Goal: Task Accomplishment & Management: Complete application form

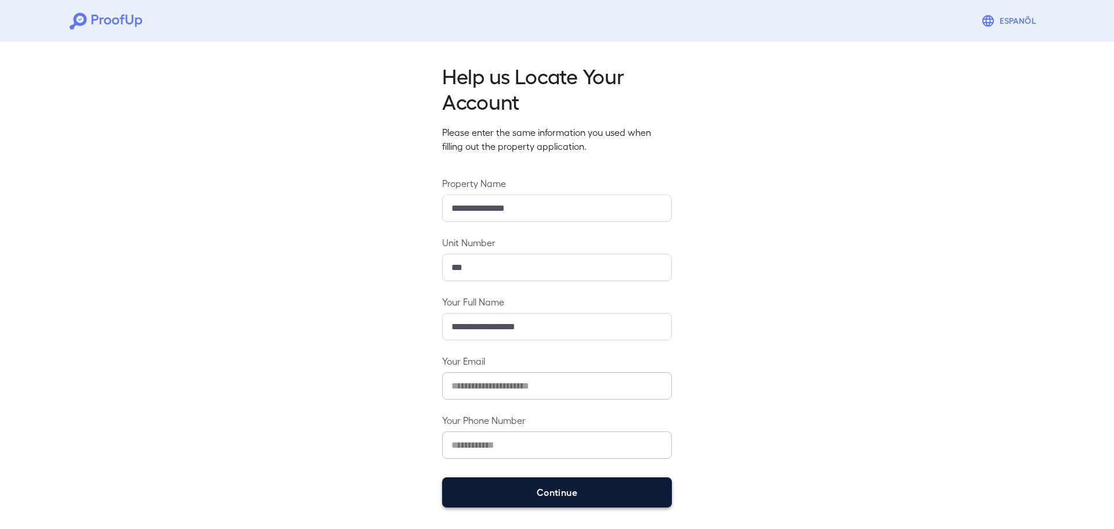
click at [572, 492] on button "Continue" at bounding box center [557, 492] width 230 height 30
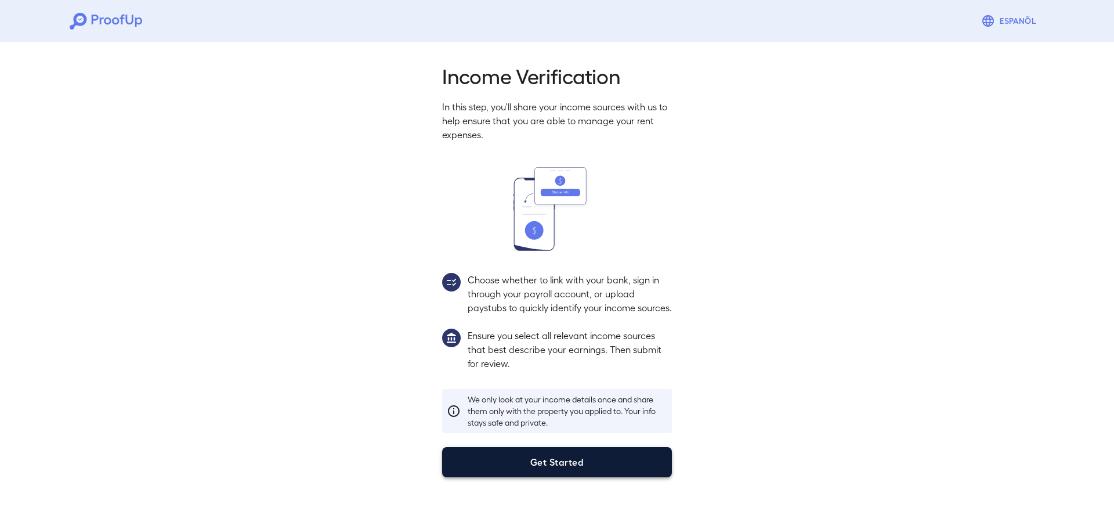
click at [557, 477] on button "Get Started" at bounding box center [557, 462] width 230 height 30
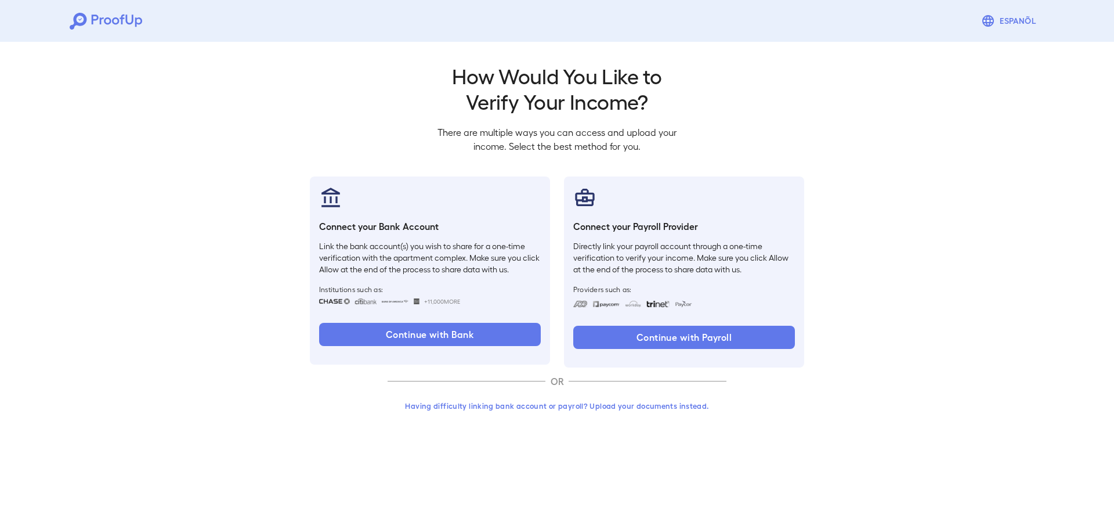
click at [546, 413] on button "Having difficulty linking bank account or payroll? Upload your documents instea…" at bounding box center [557, 405] width 339 height 21
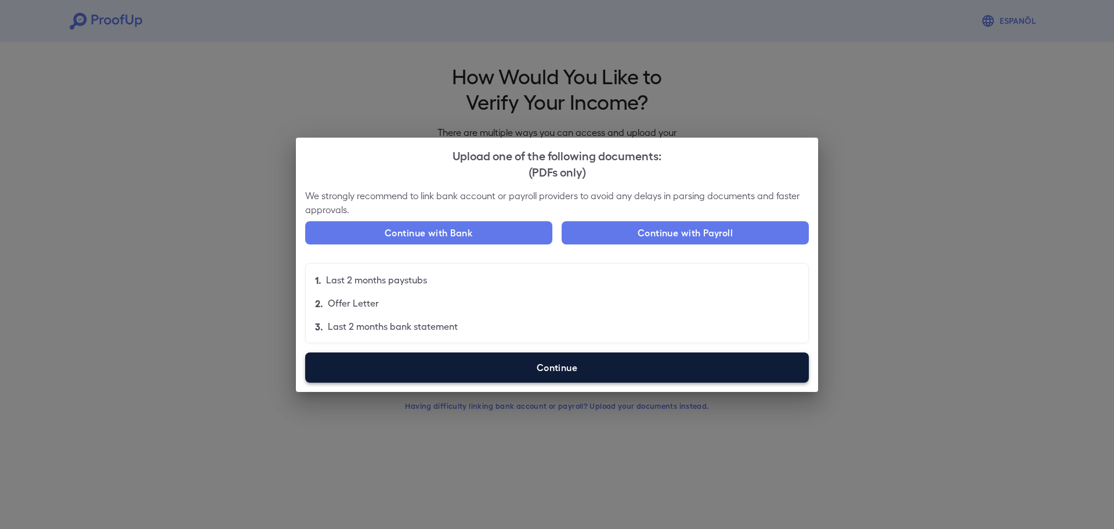
click at [516, 376] on label "Continue" at bounding box center [557, 367] width 504 height 30
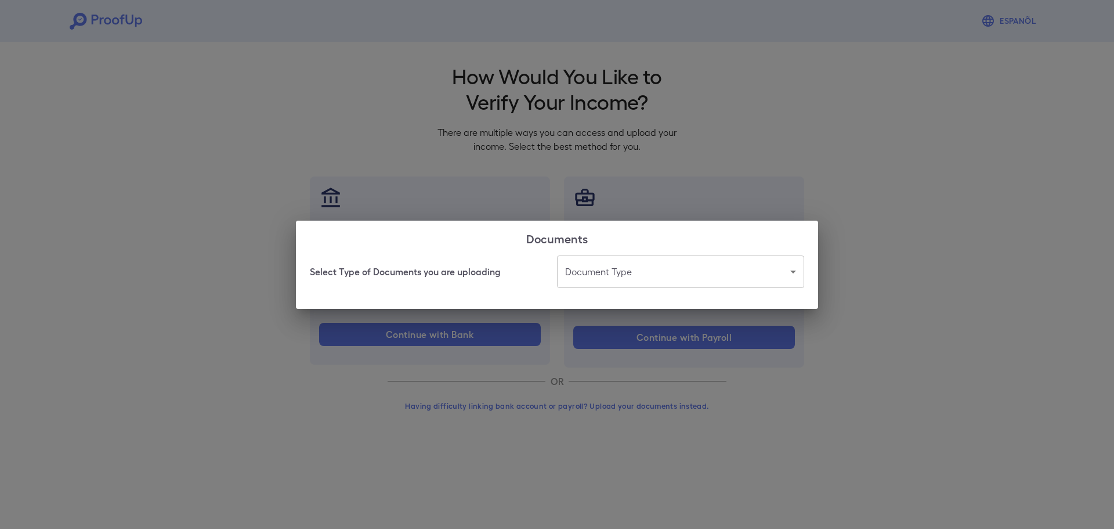
click at [649, 275] on body "Espanõl Go back How Would You Like to Verify Your Income? There are multiple wa…" at bounding box center [557, 221] width 1114 height 443
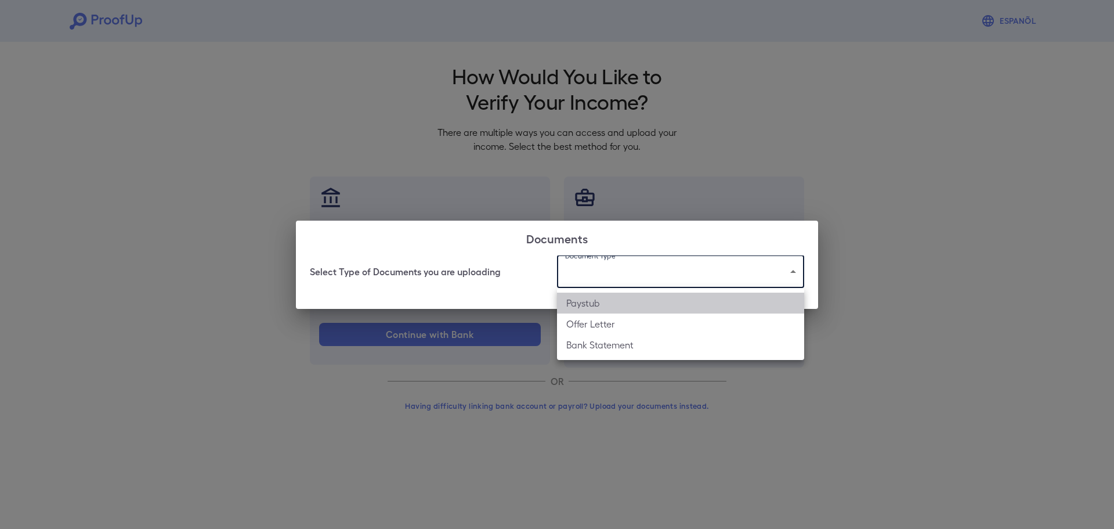
click at [611, 304] on li "Paystub" at bounding box center [680, 302] width 247 height 21
type input "*******"
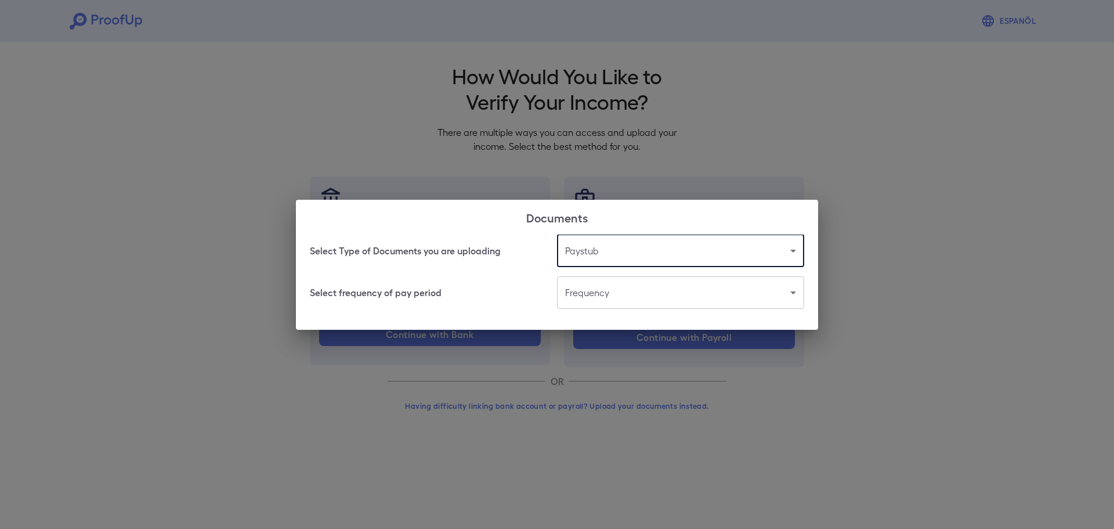
click at [635, 299] on body "Espanõl Go back How Would You Like to Verify Your Income? There are multiple wa…" at bounding box center [557, 221] width 1114 height 443
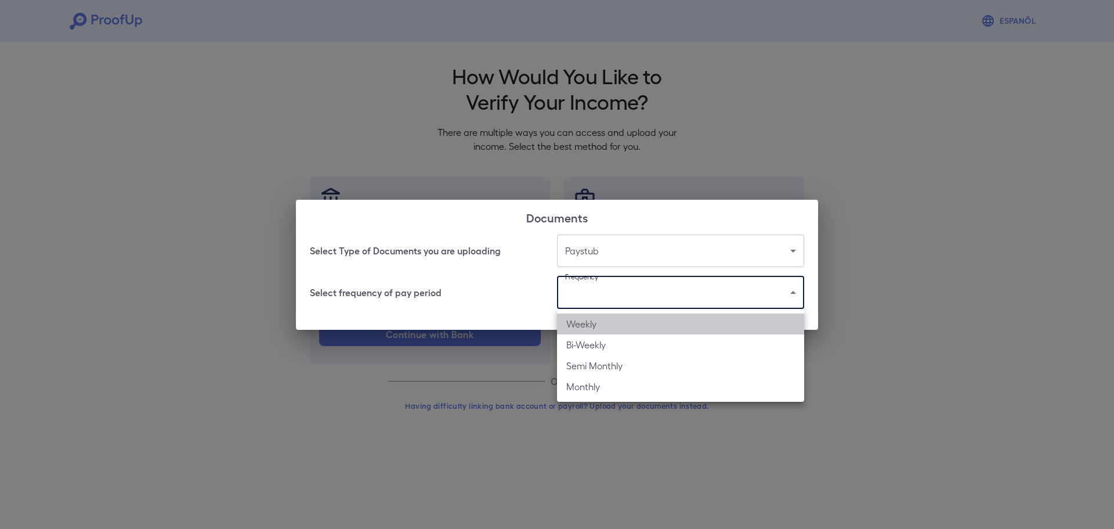
click at [606, 329] on li "Weekly" at bounding box center [680, 323] width 247 height 21
type input "******"
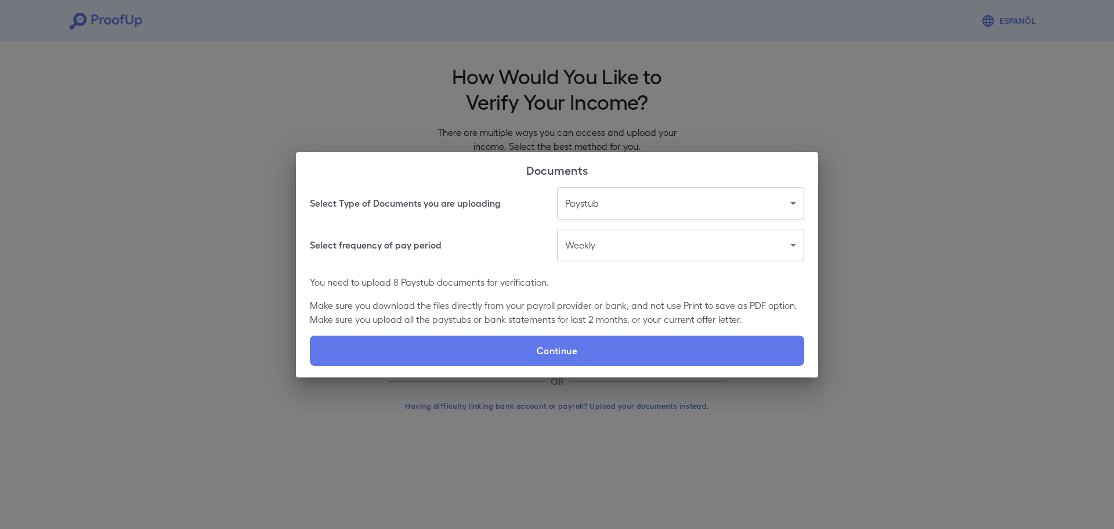
click at [460, 369] on div "Select Type of Documents you are uploading Paystub ******* ​ Select frequency o…" at bounding box center [557, 282] width 522 height 190
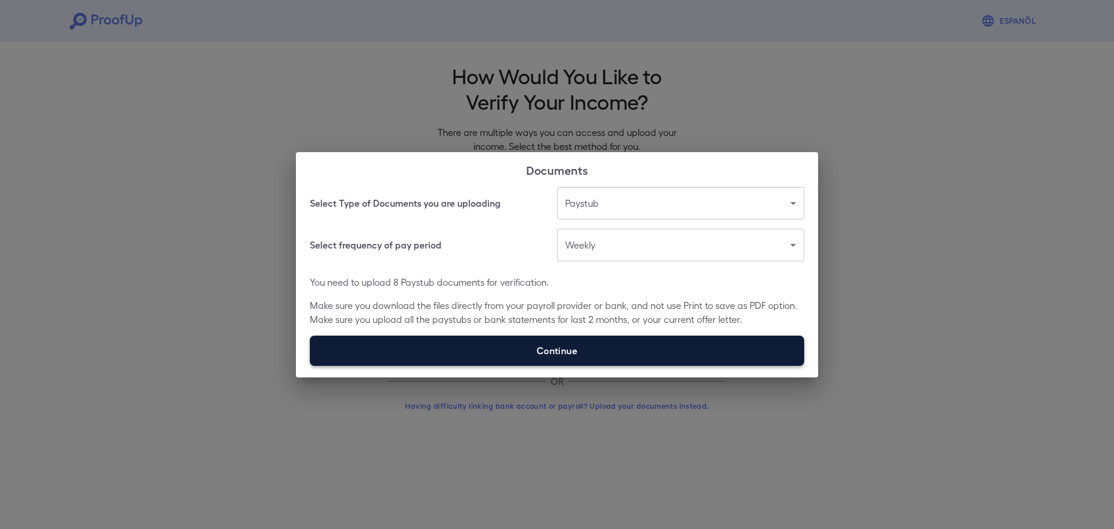
click at [612, 360] on label "Continue" at bounding box center [557, 350] width 494 height 30
click at [310, 365] on input "Continue" at bounding box center [310, 365] width 1 height 1
type input "**********"
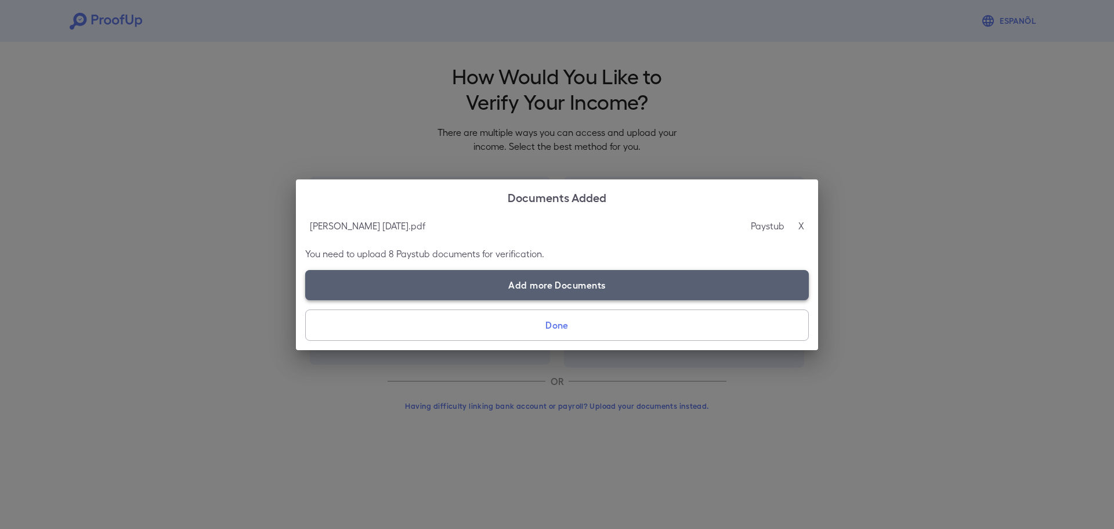
click at [496, 288] on label "Add more Documents" at bounding box center [557, 285] width 504 height 30
click at [306, 299] on input "Add more Documents" at bounding box center [305, 299] width 1 height 1
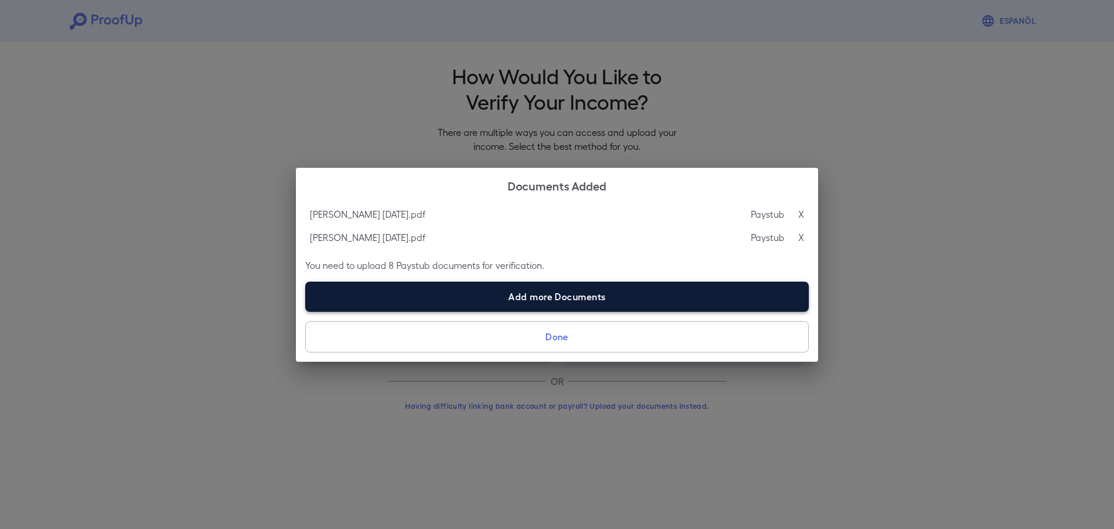
click at [471, 302] on label "Add more Documents" at bounding box center [557, 296] width 504 height 30
click at [306, 311] on input "Add more Documents" at bounding box center [305, 311] width 1 height 1
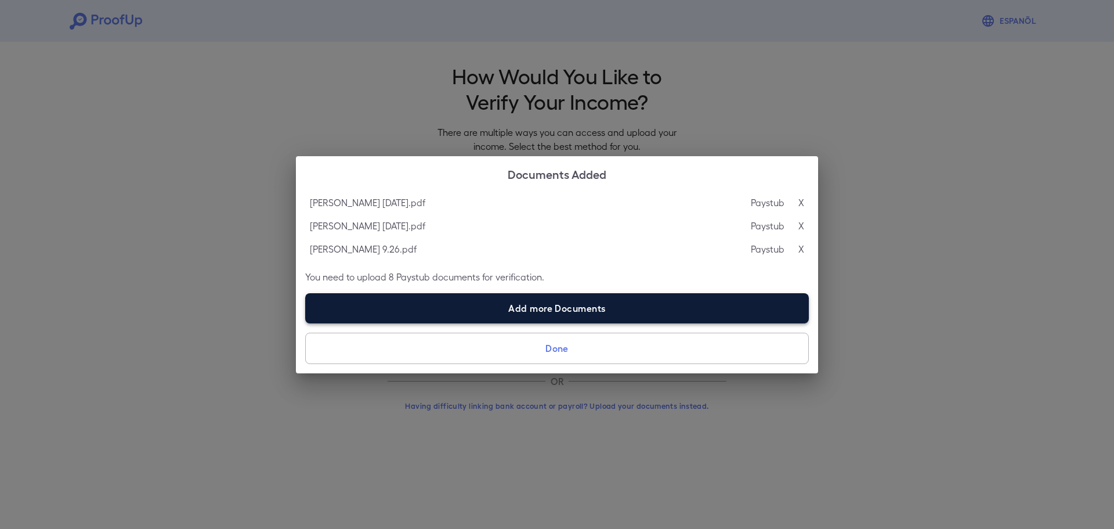
click at [459, 312] on label "Add more Documents" at bounding box center [557, 308] width 504 height 30
click at [306, 323] on input "Add more Documents" at bounding box center [305, 323] width 1 height 1
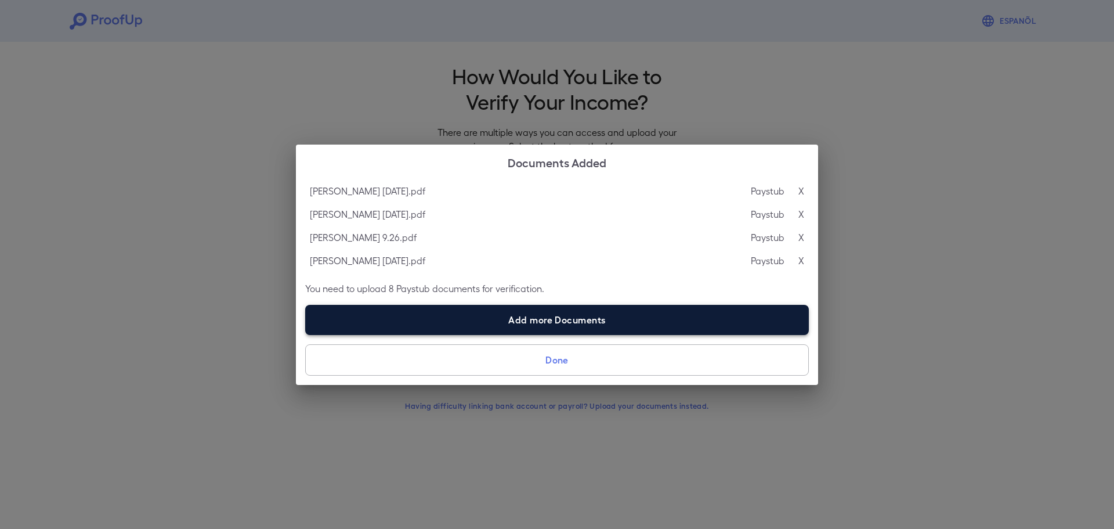
click at [467, 317] on label "Add more Documents" at bounding box center [557, 320] width 504 height 30
click at [306, 334] on input "Add more Documents" at bounding box center [305, 334] width 1 height 1
type input "**********"
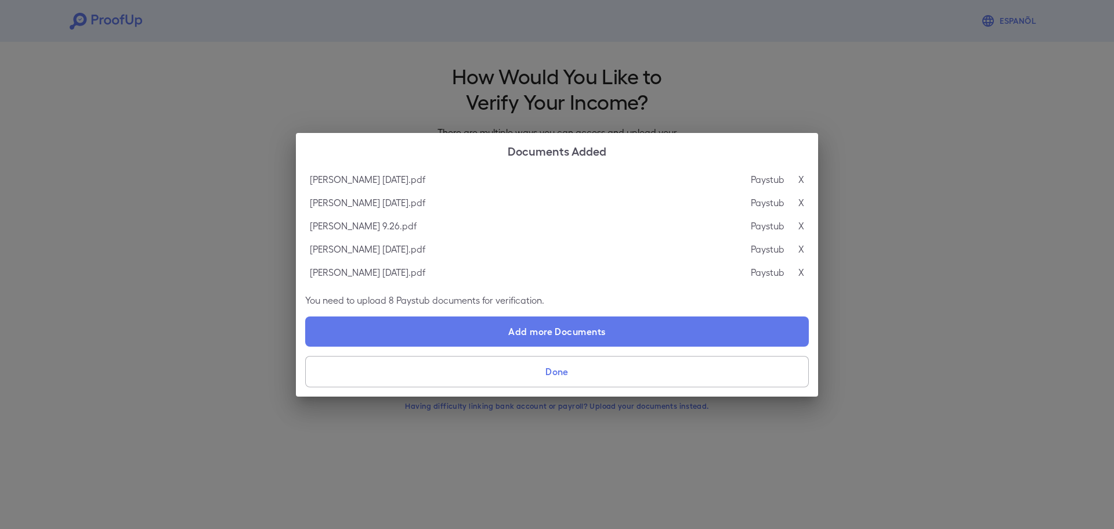
click at [513, 379] on button "Done" at bounding box center [557, 371] width 504 height 31
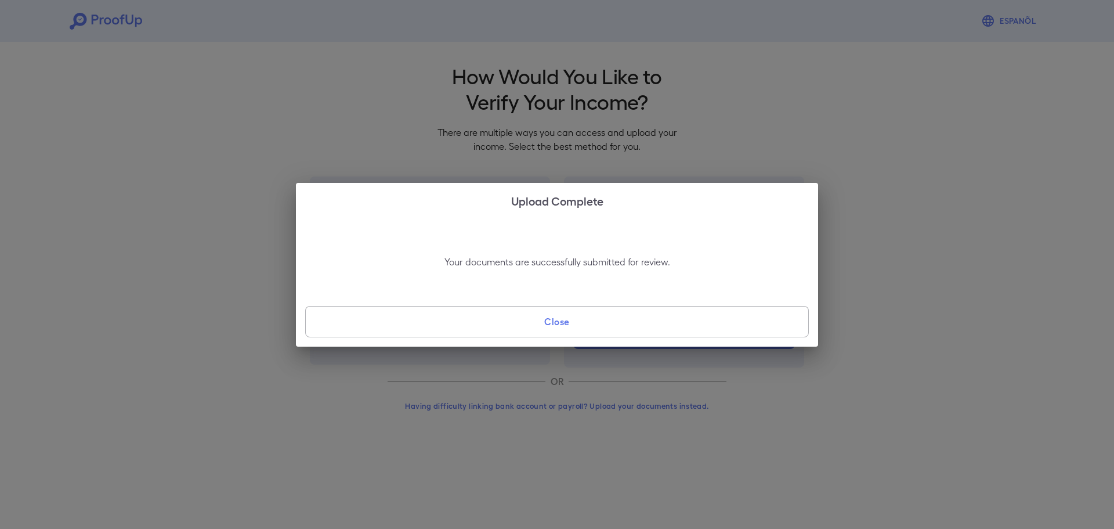
click at [541, 321] on button "Close" at bounding box center [557, 321] width 504 height 31
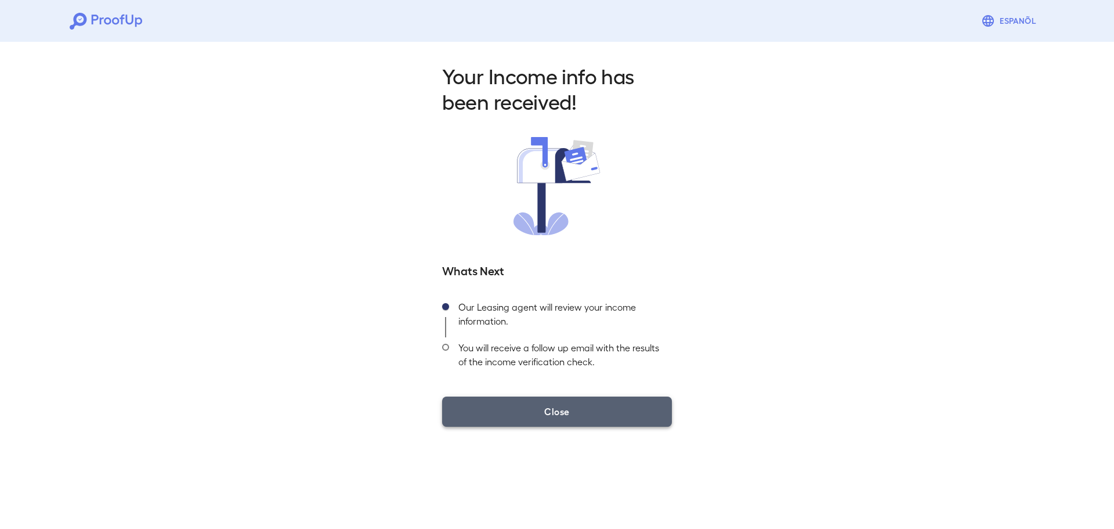
click at [567, 414] on button "Close" at bounding box center [557, 411] width 230 height 30
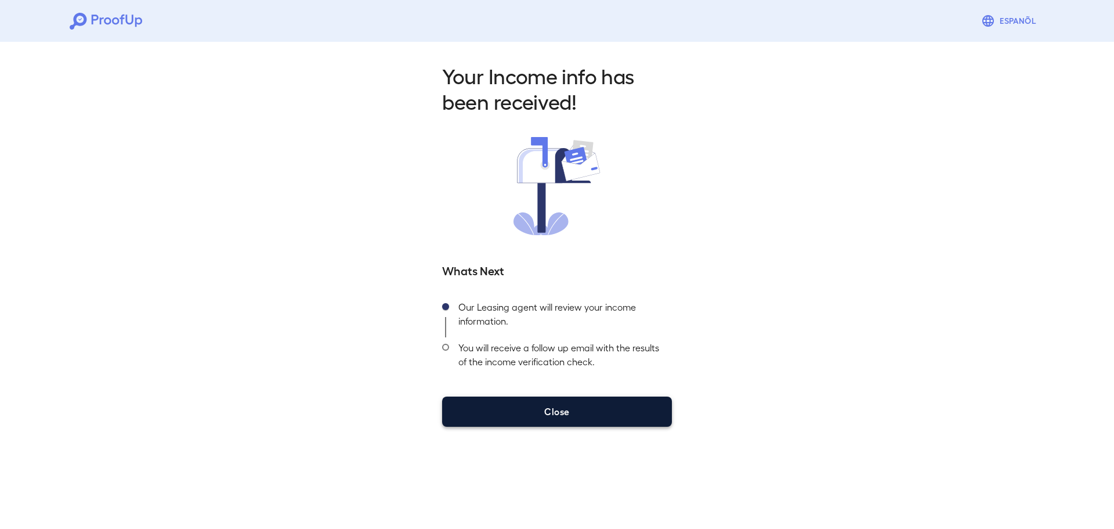
click at [603, 398] on button "Close" at bounding box center [557, 411] width 230 height 30
